Goal: Find contact information: Find contact information

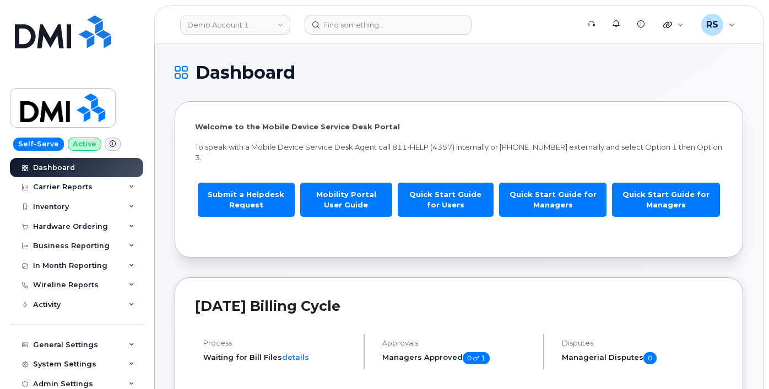
click at [8, 377] on div "Self-Serve Active Dashboard Carrier Reports Monthly Billing Data Daily Data Poo…" at bounding box center [74, 194] width 149 height 389
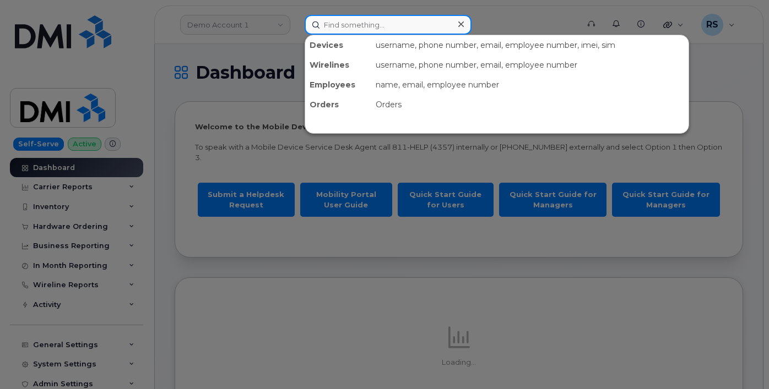
click at [333, 26] on input at bounding box center [388, 25] width 167 height 20
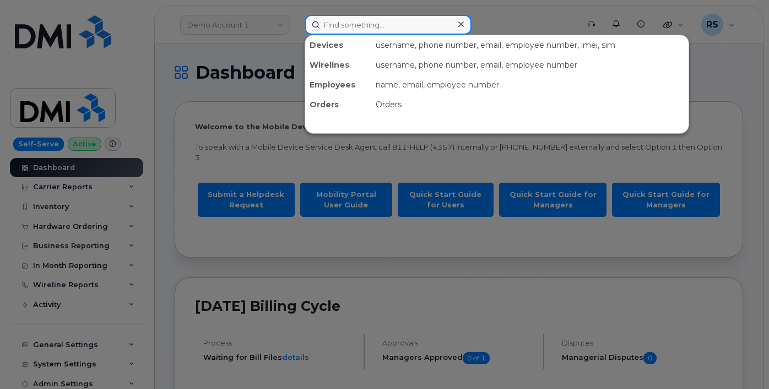
paste input "[PERSON_NAME]"
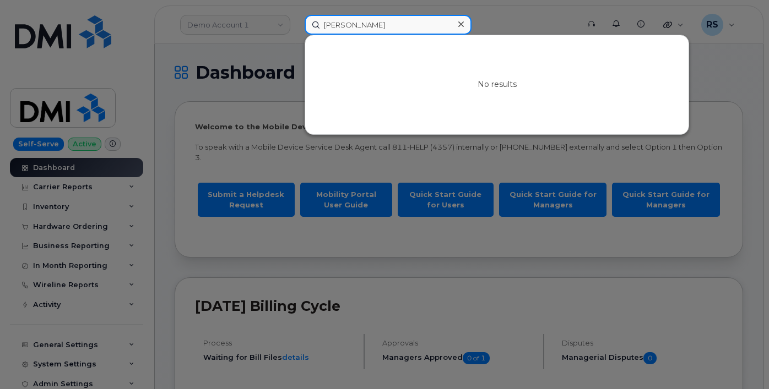
click at [412, 27] on input "[PERSON_NAME]" at bounding box center [388, 25] width 167 height 20
drag, startPoint x: 412, startPoint y: 27, endPoint x: 346, endPoint y: 29, distance: 66.1
click at [317, 26] on input "[PERSON_NAME]" at bounding box center [388, 25] width 167 height 20
paste input "[PHONE_NUMBER]"
type input "[PHONE_NUMBER]"
